Goal: Task Accomplishment & Management: Use online tool/utility

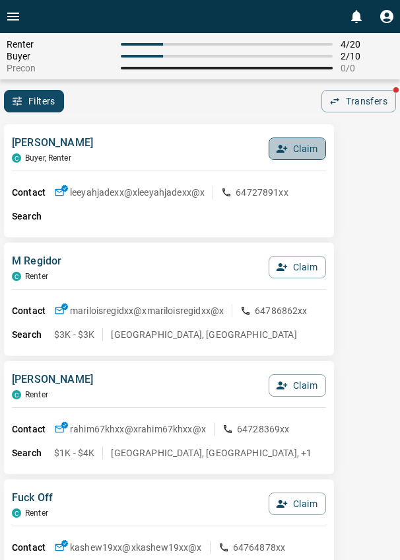
click at [296, 153] on button "Claim" at bounding box center [297, 148] width 57 height 22
click at [296, 153] on button "Confirm Claim" at bounding box center [279, 148] width 94 height 22
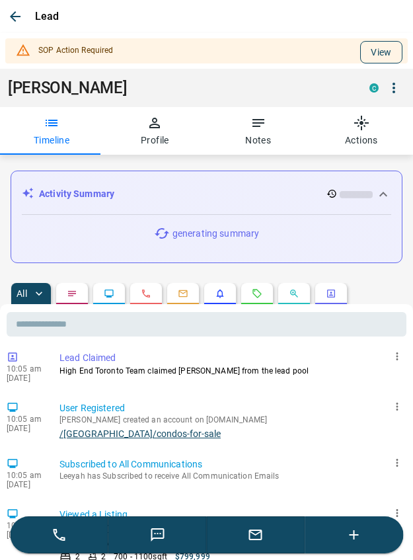
click at [364, 55] on button "View" at bounding box center [381, 52] width 42 height 22
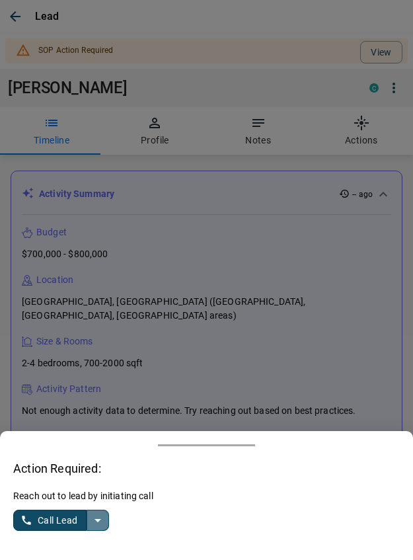
click at [104, 517] on icon "split button" at bounding box center [98, 520] width 16 height 16
click at [54, 498] on li "Log Manual Call" at bounding box center [62, 494] width 81 height 20
click at [33, 517] on button "Log Manual Call" at bounding box center [56, 520] width 87 height 21
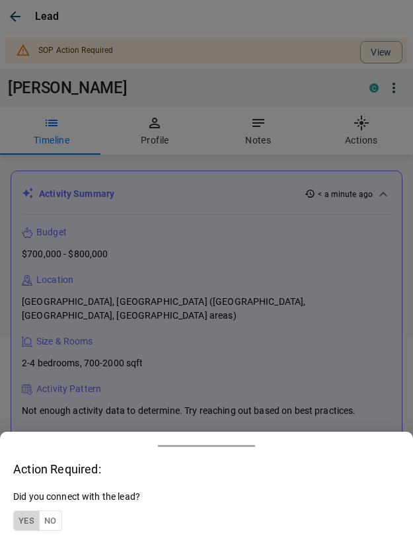
click at [22, 519] on button "Yes" at bounding box center [26, 520] width 26 height 20
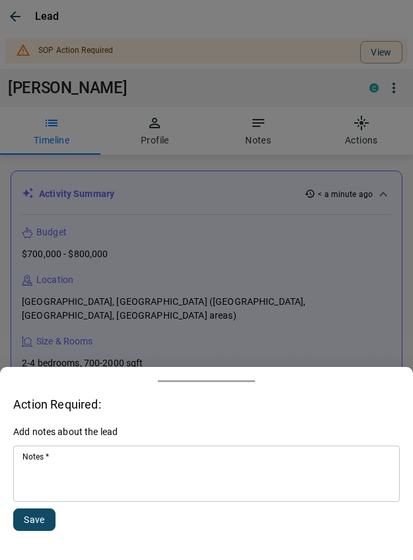
click at [63, 486] on textarea "Notes   *" at bounding box center [206, 473] width 368 height 45
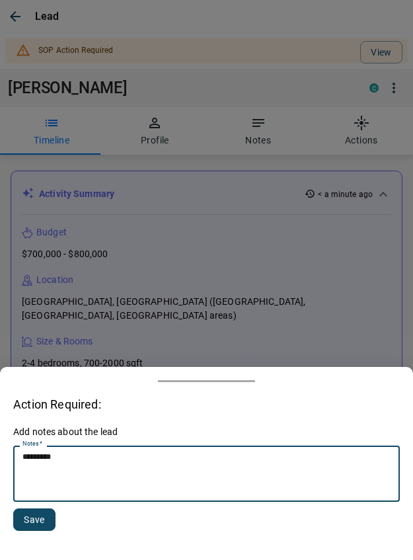
type textarea "*********"
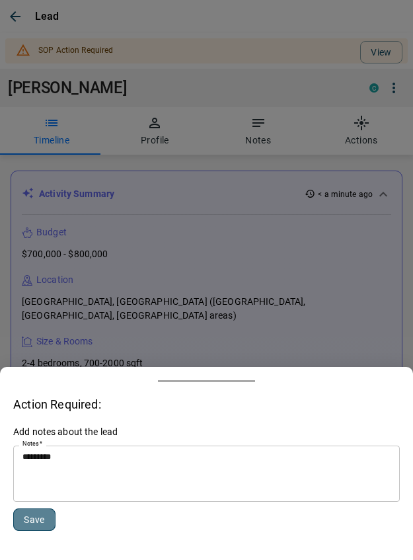
click at [19, 521] on button "Save" at bounding box center [34, 519] width 42 height 22
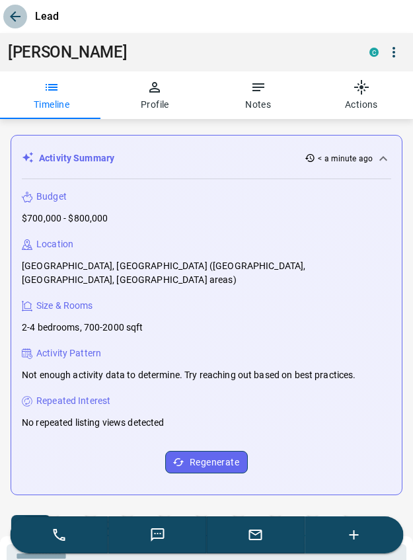
click at [9, 19] on icon "button" at bounding box center [15, 17] width 16 height 16
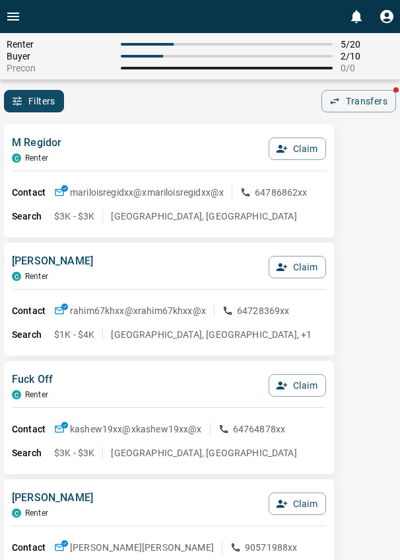
click at [114, 153] on div "M Regidor C Renter Claim" at bounding box center [169, 153] width 315 height 36
click at [252, 104] on div "Filters 0 Transfers" at bounding box center [200, 101] width 400 height 22
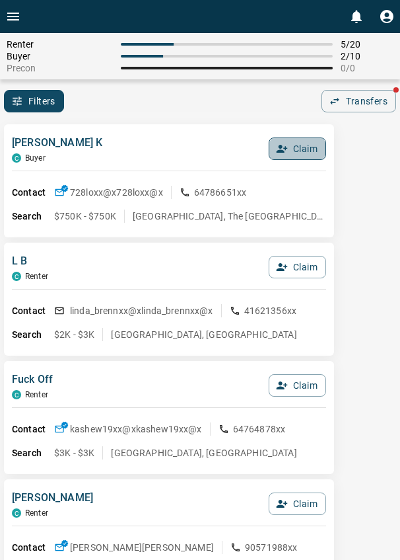
click at [295, 149] on button "Claim" at bounding box center [297, 148] width 57 height 22
click at [294, 150] on button "Confirm Claim" at bounding box center [279, 148] width 94 height 22
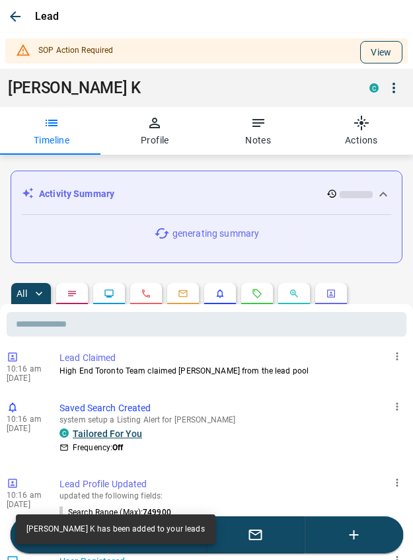
click at [360, 56] on button "View" at bounding box center [381, 52] width 42 height 22
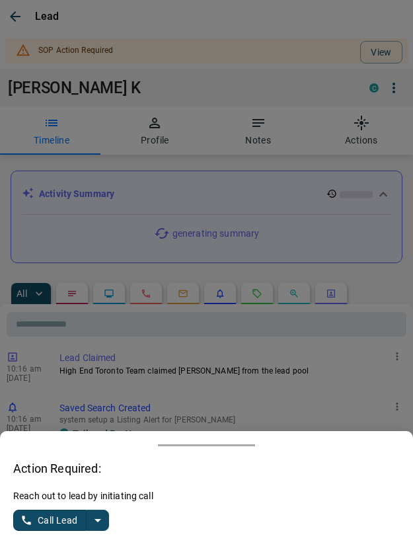
click at [97, 514] on icon "split button" at bounding box center [98, 520] width 16 height 16
click at [52, 496] on li "Log Manual Call" at bounding box center [62, 494] width 81 height 20
click at [38, 516] on button "Log Manual Call" at bounding box center [56, 520] width 87 height 21
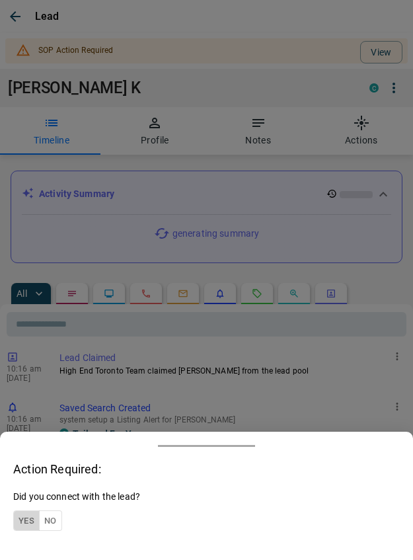
click at [28, 515] on button "Yes" at bounding box center [26, 520] width 26 height 20
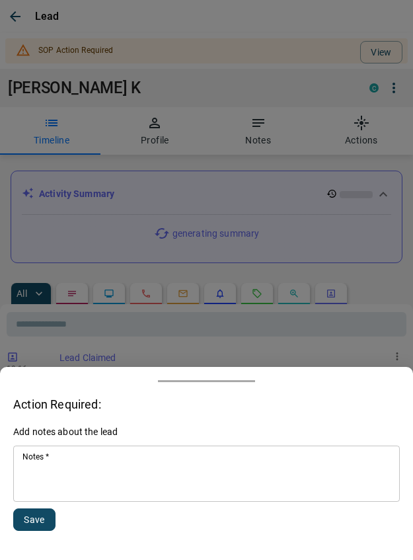
click at [58, 491] on textarea "Notes   *" at bounding box center [206, 473] width 368 height 45
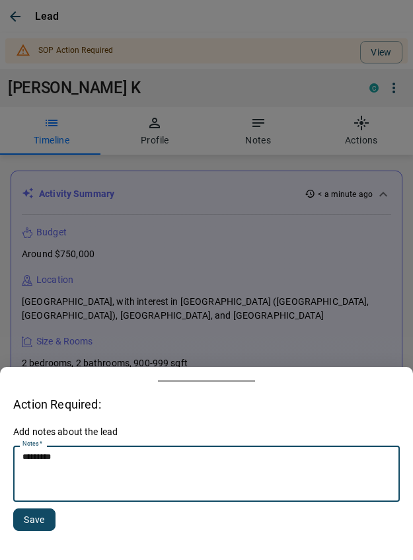
type textarea "*********"
click at [30, 529] on button "Save" at bounding box center [34, 519] width 42 height 22
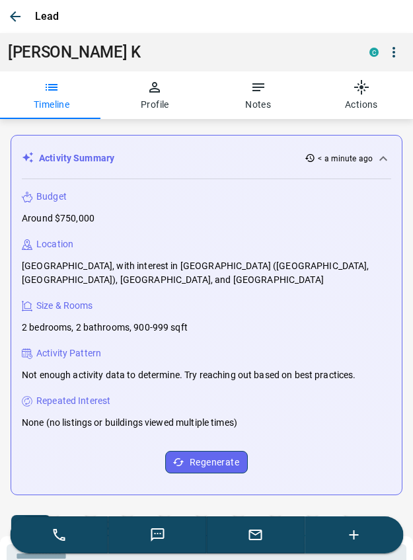
click at [17, 13] on icon "button" at bounding box center [15, 17] width 16 height 16
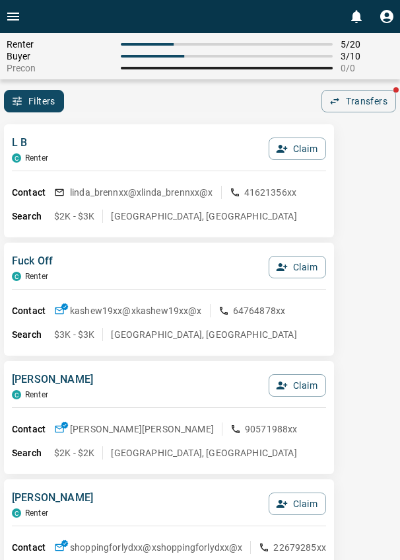
click at [113, 131] on div "L B C Renter Claim Contact linda_brennxx@x linda_brennxx@x 41621356xx Search $2…" at bounding box center [169, 180] width 330 height 113
click at [211, 88] on div "Renter 5 / 20 Buyer 3 / 10 Precon 0 / 0 Filters 0 Transfers" at bounding box center [200, 72] width 400 height 79
click at [106, 140] on div "L B C Renter Claim" at bounding box center [169, 153] width 315 height 36
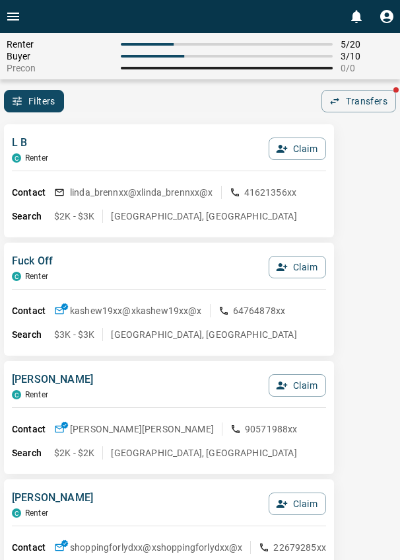
click at [106, 133] on div "L B C Renter Claim Contact linda_brennxx@x linda_brennxx@x 41621356xx Search $2…" at bounding box center [169, 180] width 330 height 113
